Goal: Task Accomplishment & Management: Use online tool/utility

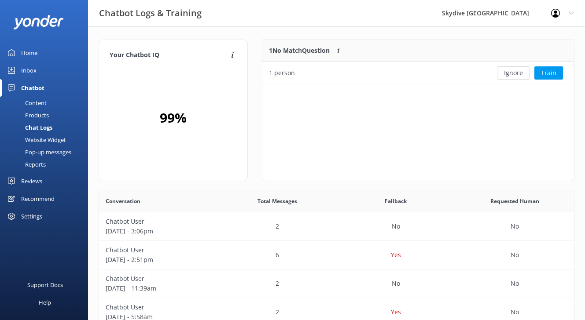
scroll to position [308, 475]
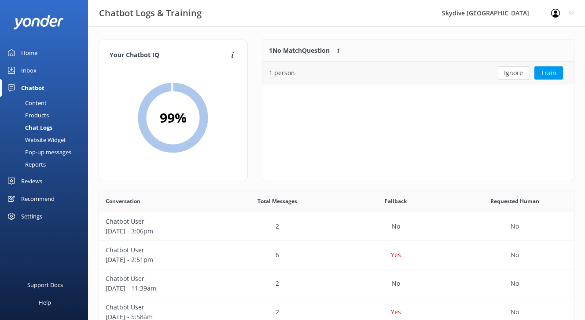
click at [505, 69] on button "Ignore" at bounding box center [513, 72] width 33 height 13
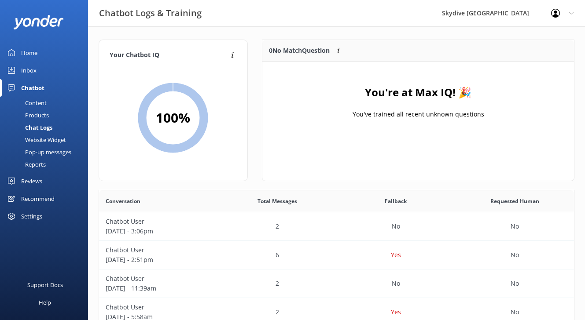
click at [35, 72] on div "Inbox" at bounding box center [28, 71] width 15 height 18
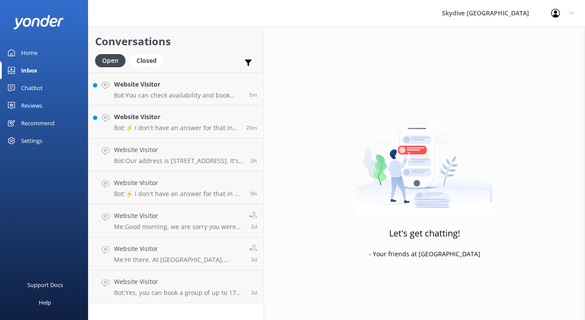
click at [37, 87] on div "Chatbot" at bounding box center [32, 88] width 22 height 18
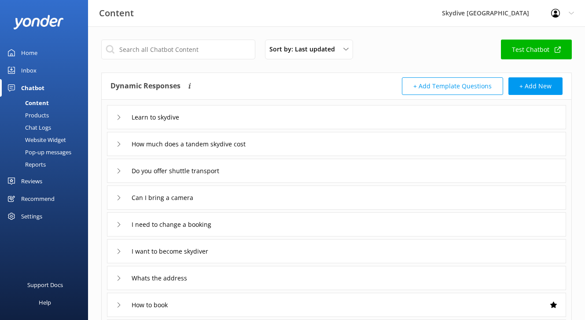
click at [526, 37] on div "Sort by: Last updated Title (A-Z) Last updated Test Chatbot Dynamic Responses T…" at bounding box center [336, 256] width 497 height 460
click at [524, 51] on link "Test Chatbot" at bounding box center [536, 50] width 71 height 20
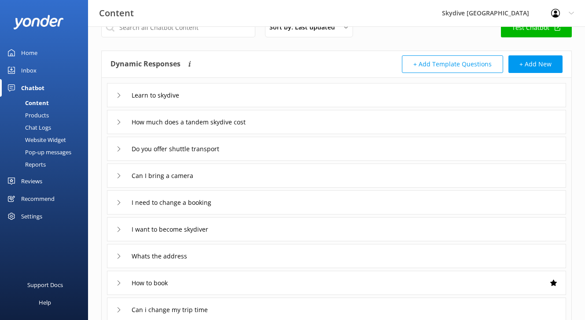
scroll to position [7, 0]
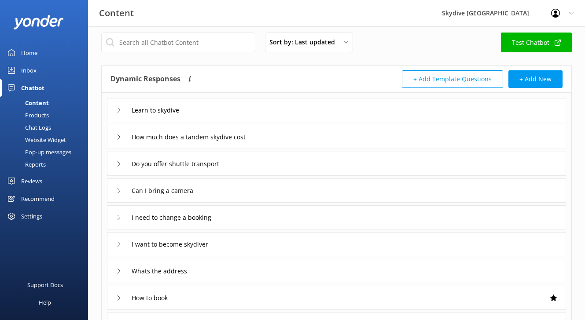
click at [114, 111] on div "Learn to skydive" at bounding box center [336, 110] width 459 height 24
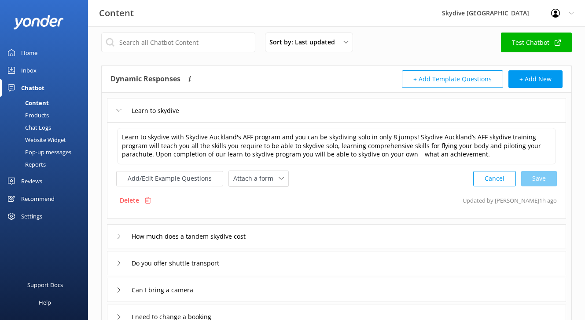
click at [114, 111] on div "Learn to skydive" at bounding box center [336, 110] width 459 height 24
